Goal: Transaction & Acquisition: Purchase product/service

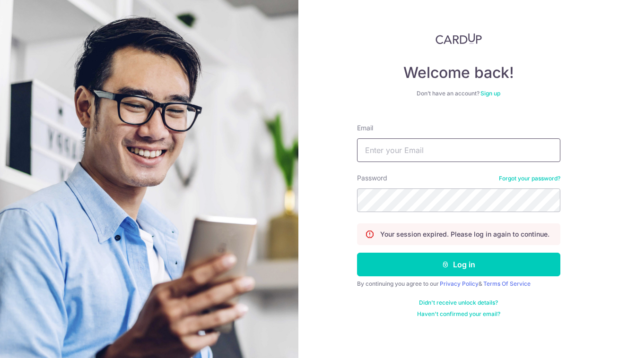
click at [437, 154] on input "Email" at bounding box center [458, 151] width 203 height 24
click at [0, 358] on com-1password-button at bounding box center [0, 358] width 0 height 0
type input "yassy.chan@thedailytumble.com"
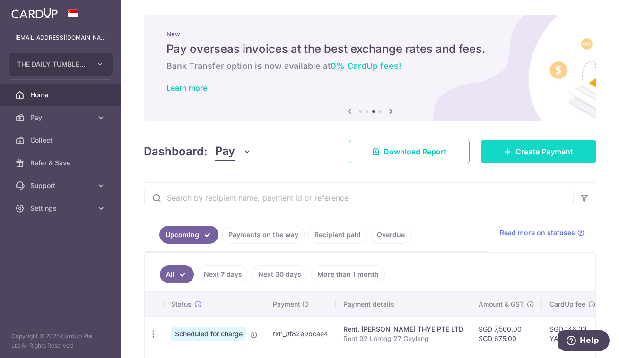
click at [510, 147] on link "Create Payment" at bounding box center [538, 152] width 115 height 24
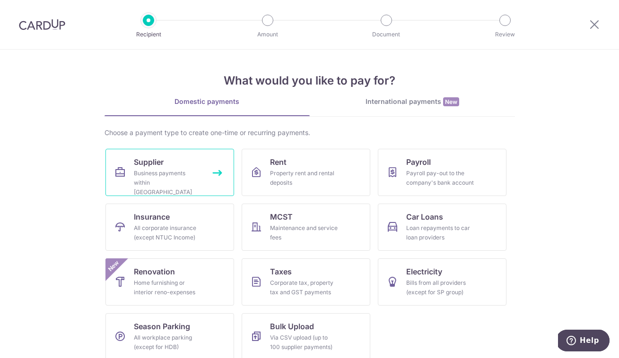
click at [134, 183] on div "Business payments within Singapore" at bounding box center [168, 183] width 68 height 28
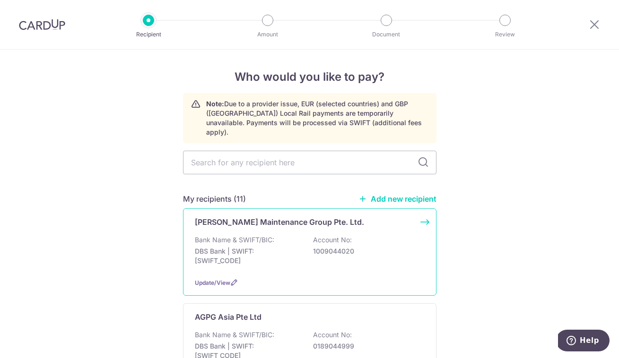
click at [305, 241] on div "Bank Name & SWIFT/BIC: DBS Bank | SWIFT: DBSSSGSGXXX Account No: 1009044020" at bounding box center [310, 253] width 230 height 35
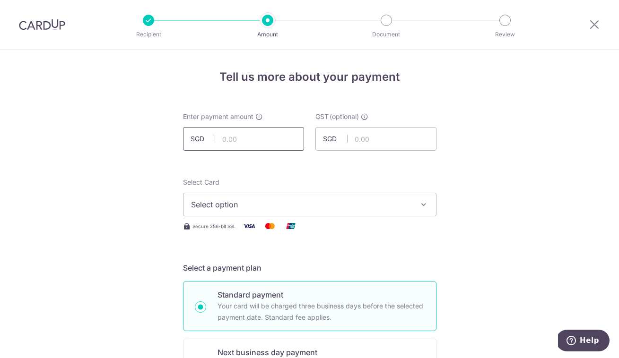
click at [231, 135] on input "text" at bounding box center [243, 139] width 121 height 24
type input "772.67"
click at [371, 138] on input "text" at bounding box center [375, 139] width 121 height 24
type input "69.54"
click at [378, 204] on span "Select option" at bounding box center [301, 204] width 220 height 11
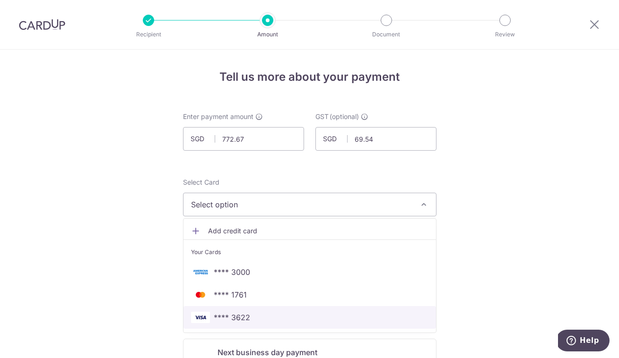
click at [277, 313] on span "**** 3622" at bounding box center [309, 317] width 237 height 11
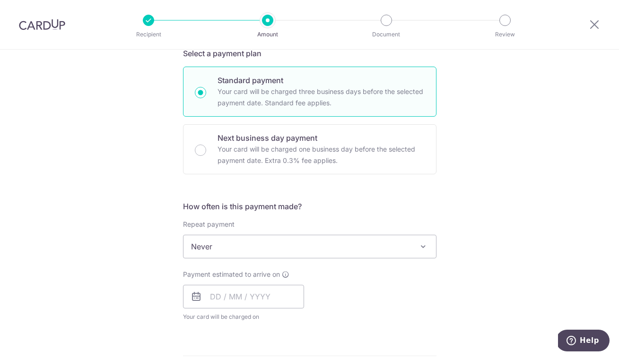
scroll to position [231, 0]
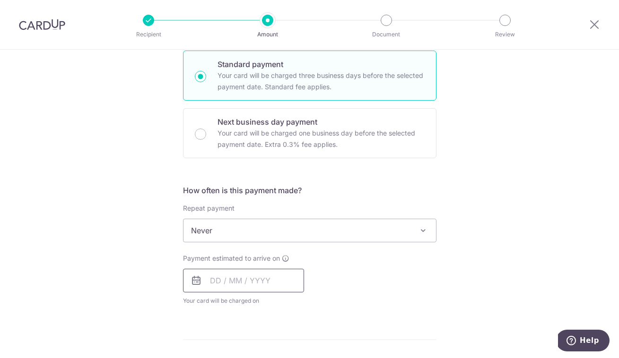
click at [283, 283] on input "text" at bounding box center [243, 281] width 121 height 24
click at [351, 278] on div "Payment estimated to arrive on Prev Next Oct Nov Dec 2025 2026 2027 2028 2029 2…" at bounding box center [309, 280] width 265 height 52
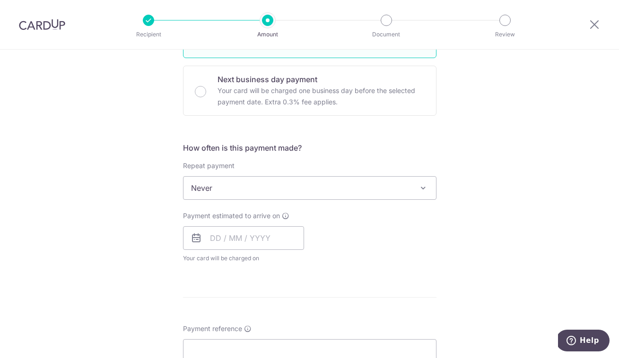
scroll to position [293, 0]
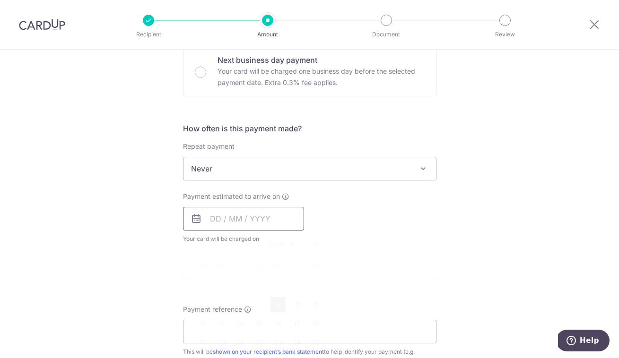
click at [300, 223] on input "text" at bounding box center [243, 219] width 121 height 24
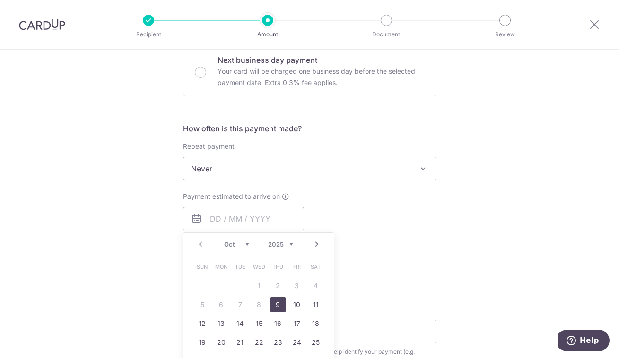
click at [331, 273] on div "Prev Next Oct Nov Dec 2025 2026 2027 2028 2029 2030 2031 2032 2033 2034 2035 Su…" at bounding box center [258, 319] width 151 height 172
click at [297, 319] on link "17" at bounding box center [296, 323] width 15 height 15
type input "17/10/2025"
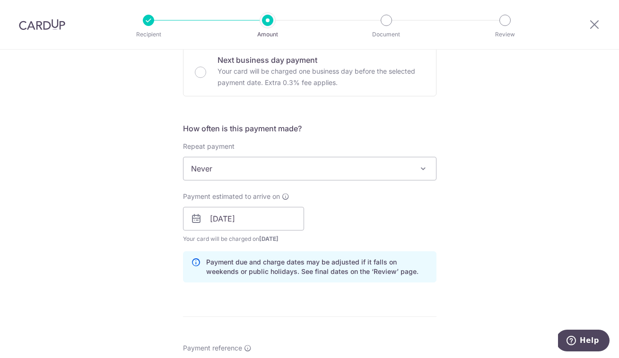
click at [387, 218] on div "Payment estimated to arrive on 17/10/2025 Prev Next Oct Nov Dec 2025 2026 2027 …" at bounding box center [309, 218] width 265 height 52
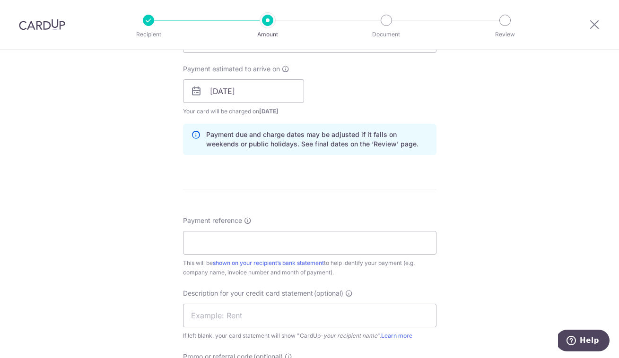
scroll to position [461, 0]
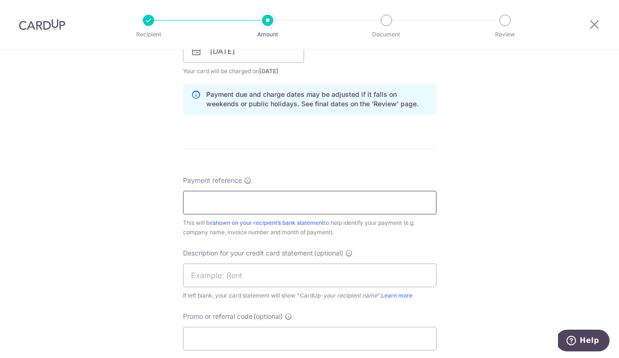
click at [360, 203] on input "Payment reference" at bounding box center [309, 203] width 253 height 24
paste input "P510398"
type input "P510398"
click at [390, 276] on input "text" at bounding box center [309, 276] width 253 height 24
type input "Z"
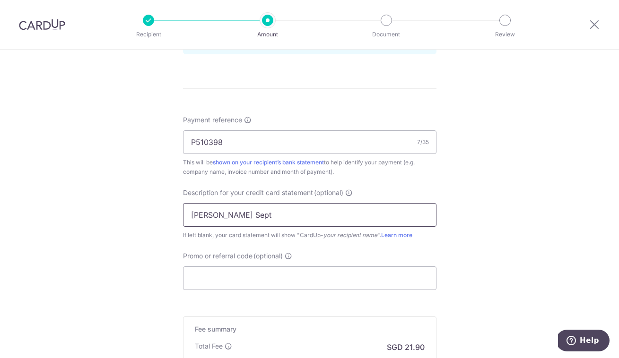
scroll to position [535, 0]
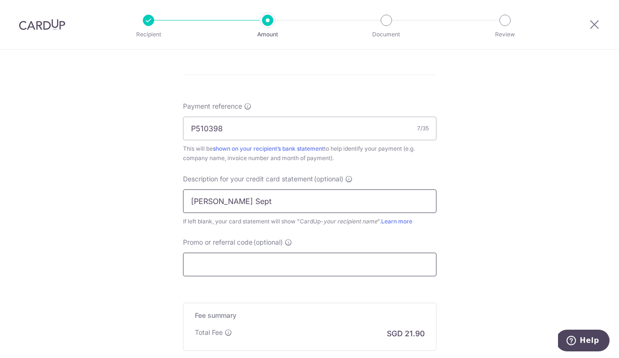
type input "Luce Sept"
click at [358, 270] on input "Promo or referral code (optional)" at bounding box center [309, 265] width 253 height 24
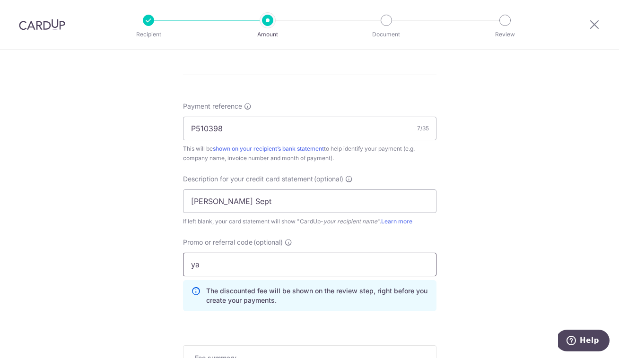
type input "y"
type input "YASMEEN179"
click at [530, 241] on div "Tell us more about your payment Enter payment amount SGD 772.67 772.67 GST (opt…" at bounding box center [309, 15] width 619 height 1000
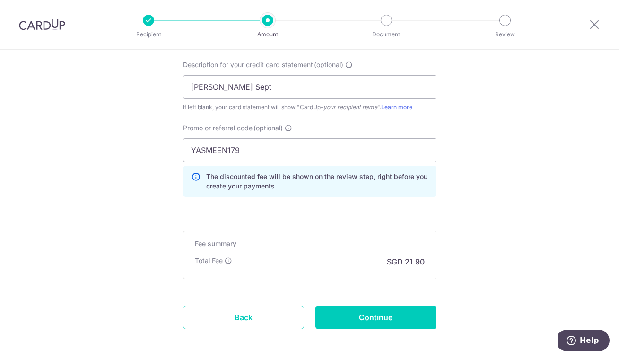
scroll to position [691, 0]
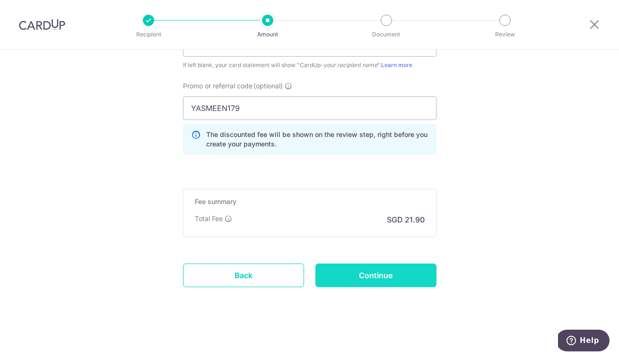
click at [335, 278] on input "Continue" at bounding box center [375, 276] width 121 height 24
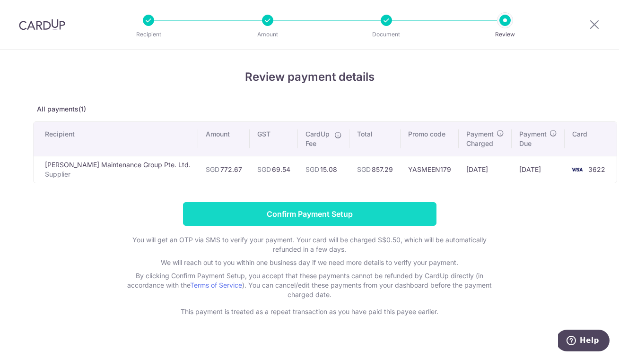
click at [359, 212] on input "Confirm Payment Setup" at bounding box center [309, 214] width 253 height 24
